Goal: Communication & Community: Connect with others

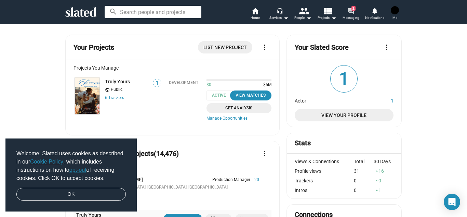
click at [356, 15] on span "Messaging" at bounding box center [351, 18] width 17 height 8
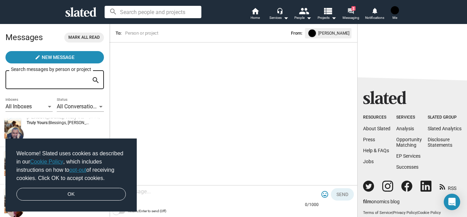
scroll to position [273, 0]
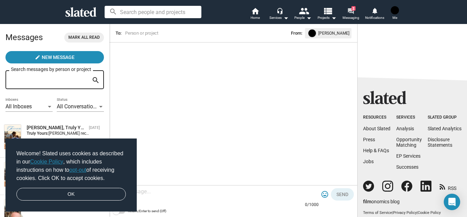
click at [350, 8] on mat-icon "forum" at bounding box center [351, 11] width 7 height 7
